Goal: Check status

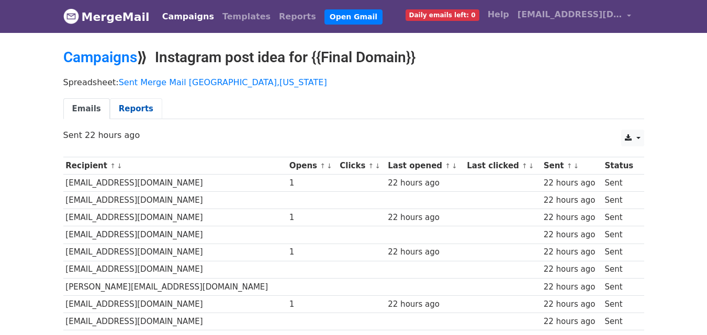
click at [135, 112] on link "Reports" at bounding box center [136, 108] width 52 height 21
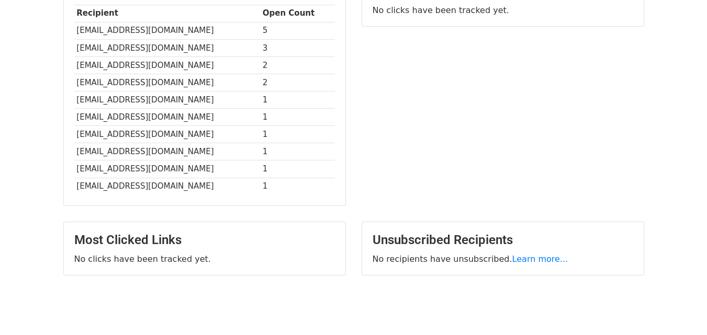
scroll to position [331, 0]
